Goal: Transaction & Acquisition: Purchase product/service

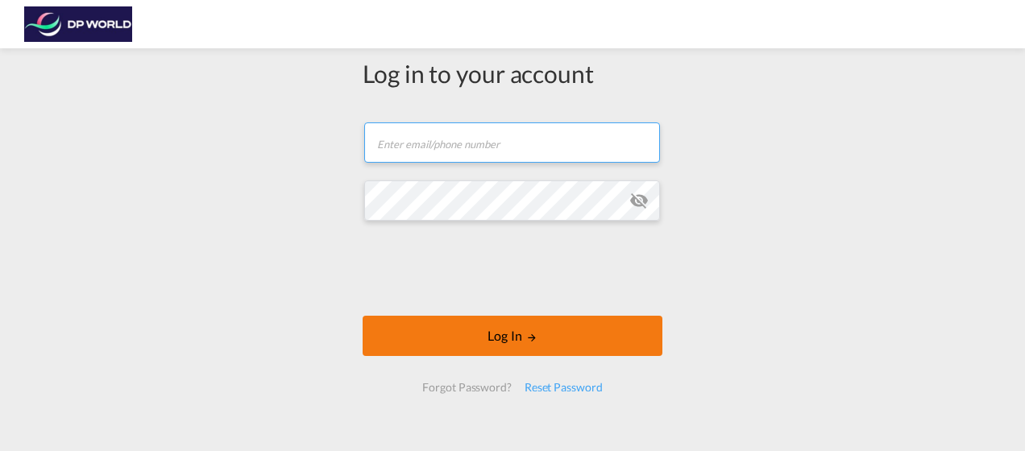
type input "[PERSON_NAME][EMAIL_ADDRESS][PERSON_NAME][DOMAIN_NAME]"
click at [603, 333] on button "Log In" at bounding box center [513, 336] width 300 height 40
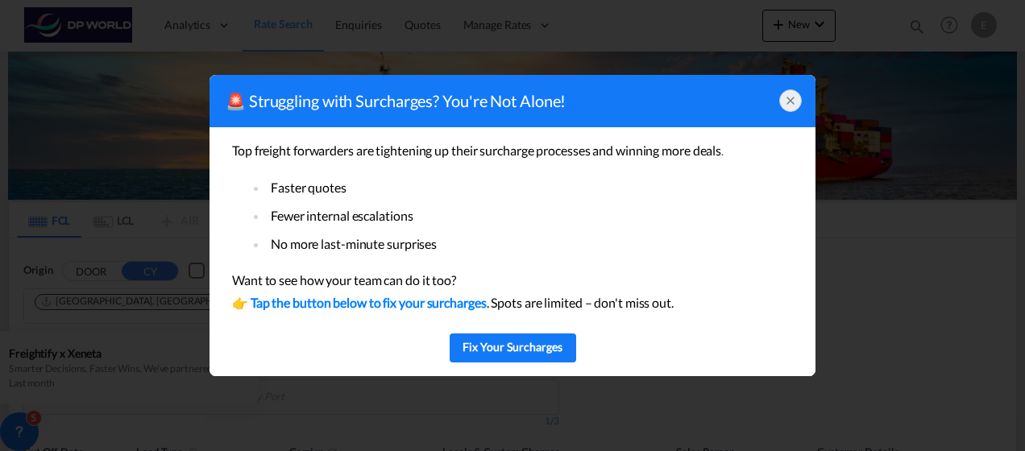
click at [790, 97] on icon at bounding box center [790, 100] width 13 height 13
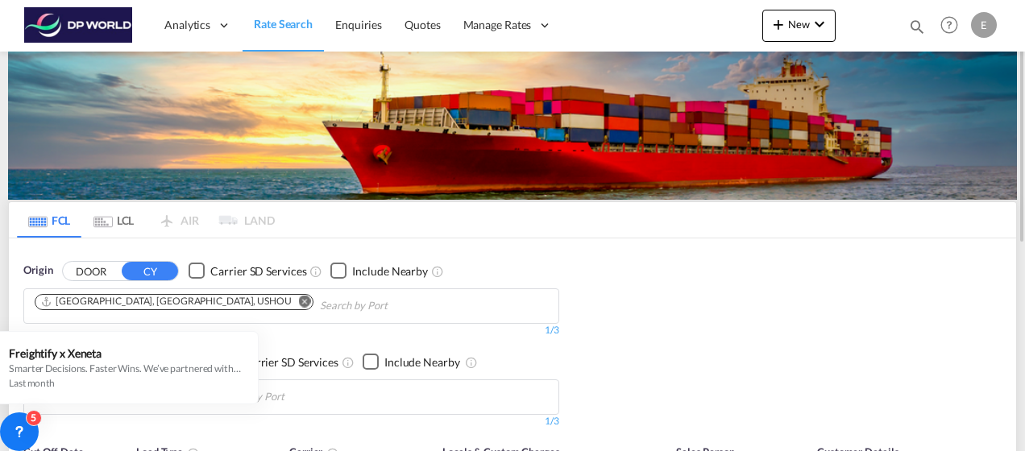
click at [299, 297] on md-icon "Remove" at bounding box center [305, 301] width 12 height 12
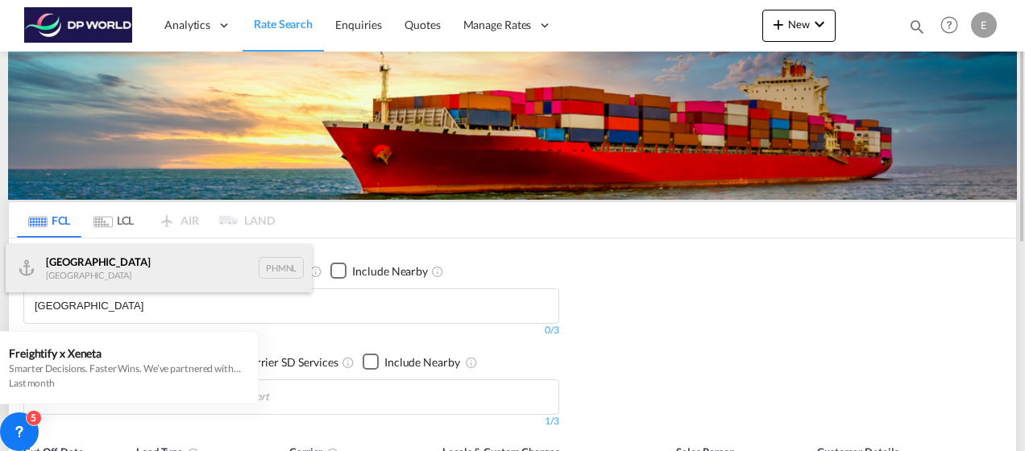
type input "[GEOGRAPHIC_DATA]"
click at [123, 278] on div "[GEOGRAPHIC_DATA] [GEOGRAPHIC_DATA] PHMNL" at bounding box center [159, 268] width 306 height 48
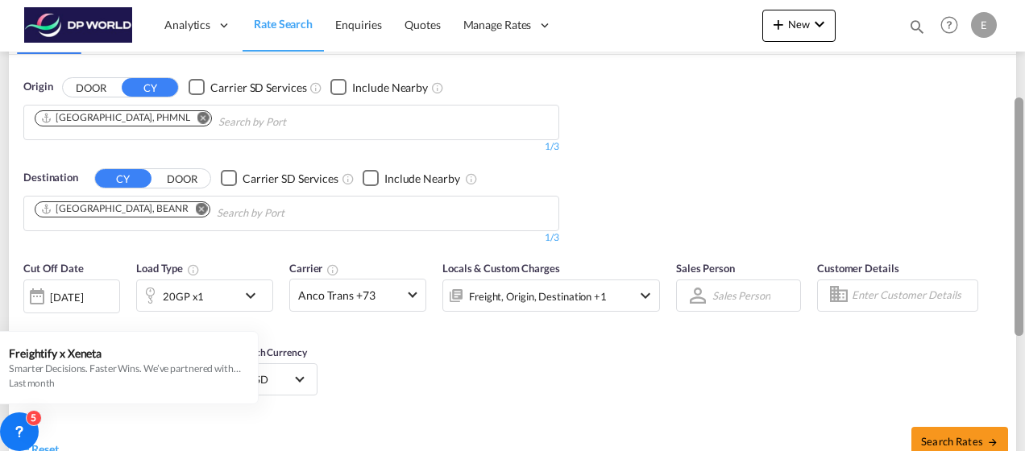
scroll to position [187, 0]
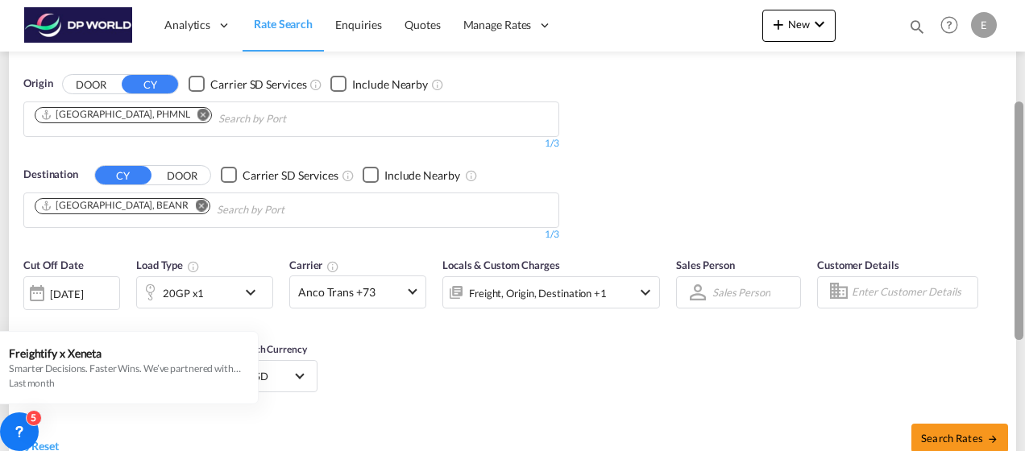
drag, startPoint x: 1023, startPoint y: 122, endPoint x: 1014, endPoint y: 221, distance: 99.5
click at [1014, 221] on md-content "Analytics Reports Dashboard Rate Search Enquiries Quotes" at bounding box center [512, 225] width 1025 height 451
click at [196, 203] on md-icon "Remove" at bounding box center [202, 205] width 12 height 12
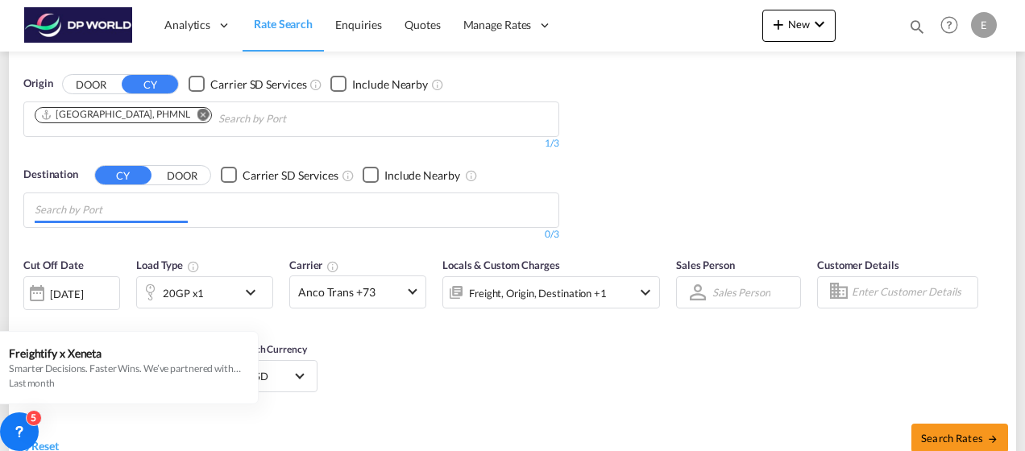
click at [140, 203] on input "Chips input." at bounding box center [111, 210] width 153 height 26
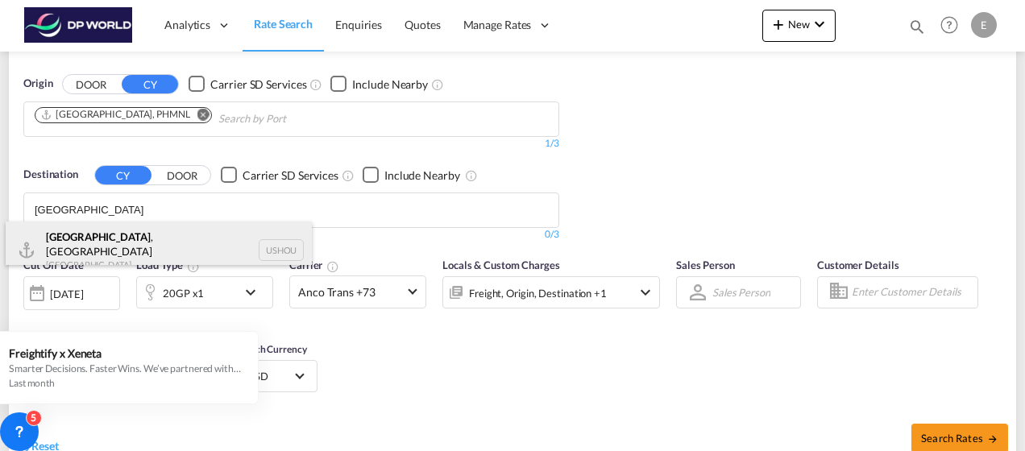
type input "[GEOGRAPHIC_DATA]"
click at [122, 239] on div "[GEOGRAPHIC_DATA] , [GEOGRAPHIC_DATA] [GEOGRAPHIC_DATA] USHOU" at bounding box center [159, 251] width 306 height 58
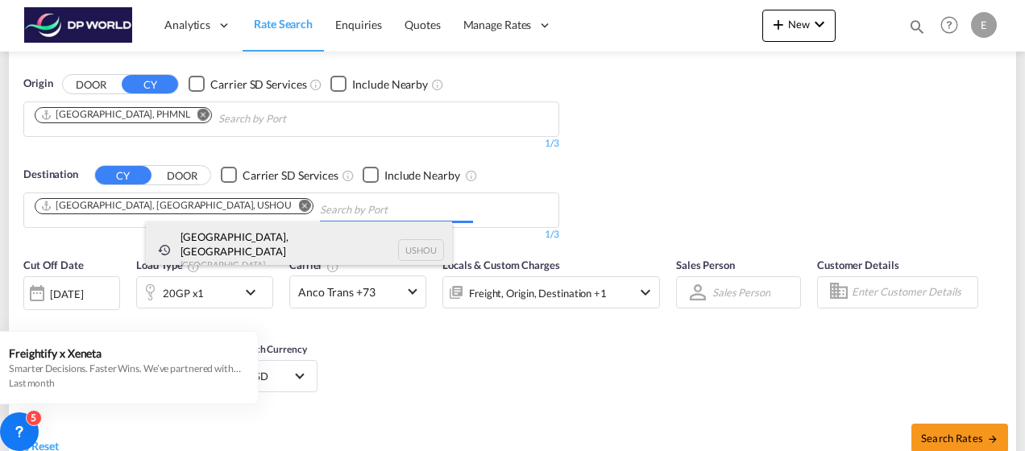
click at [251, 235] on div "[GEOGRAPHIC_DATA], [GEOGRAPHIC_DATA] [GEOGRAPHIC_DATA] USHOU" at bounding box center [299, 251] width 306 height 58
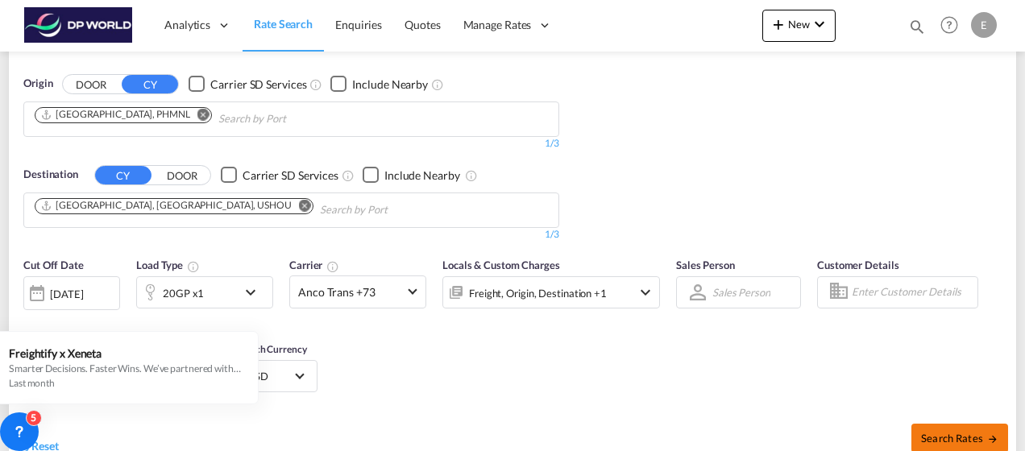
click at [945, 432] on span "Search Rates" at bounding box center [959, 438] width 77 height 13
type input "PHMNL to USHOU / [DATE]"
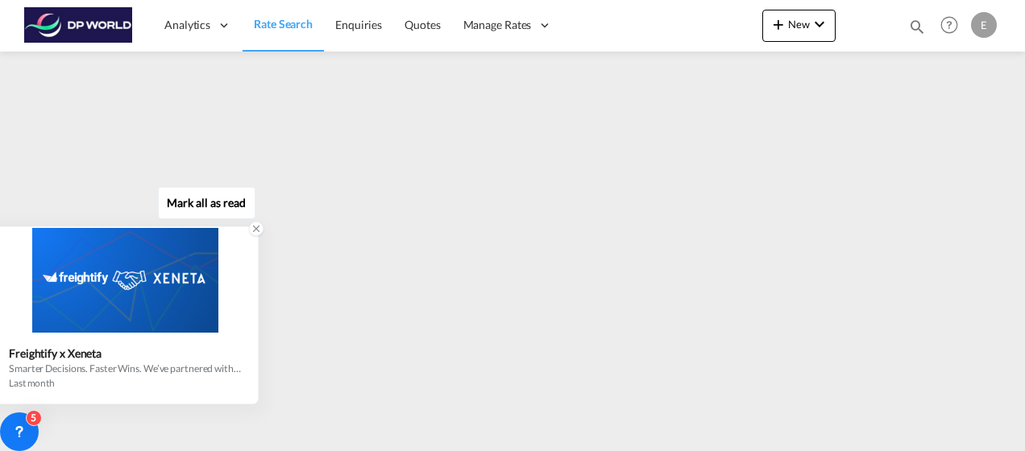
click at [256, 232] on icon at bounding box center [256, 228] width 11 height 11
